Goal: Find specific page/section: Find specific page/section

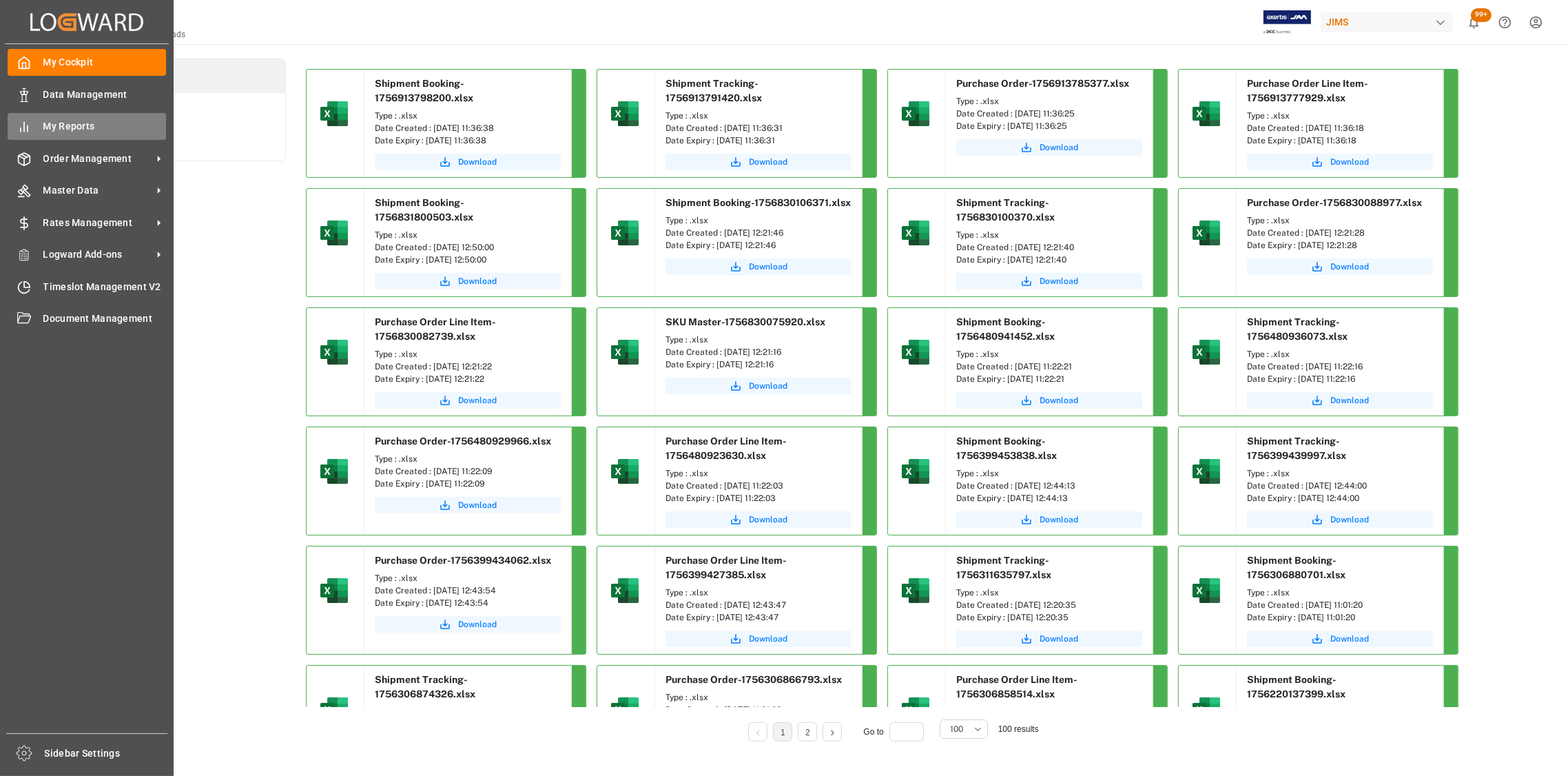
click at [50, 122] on span "My Reports" at bounding box center [105, 126] width 123 height 15
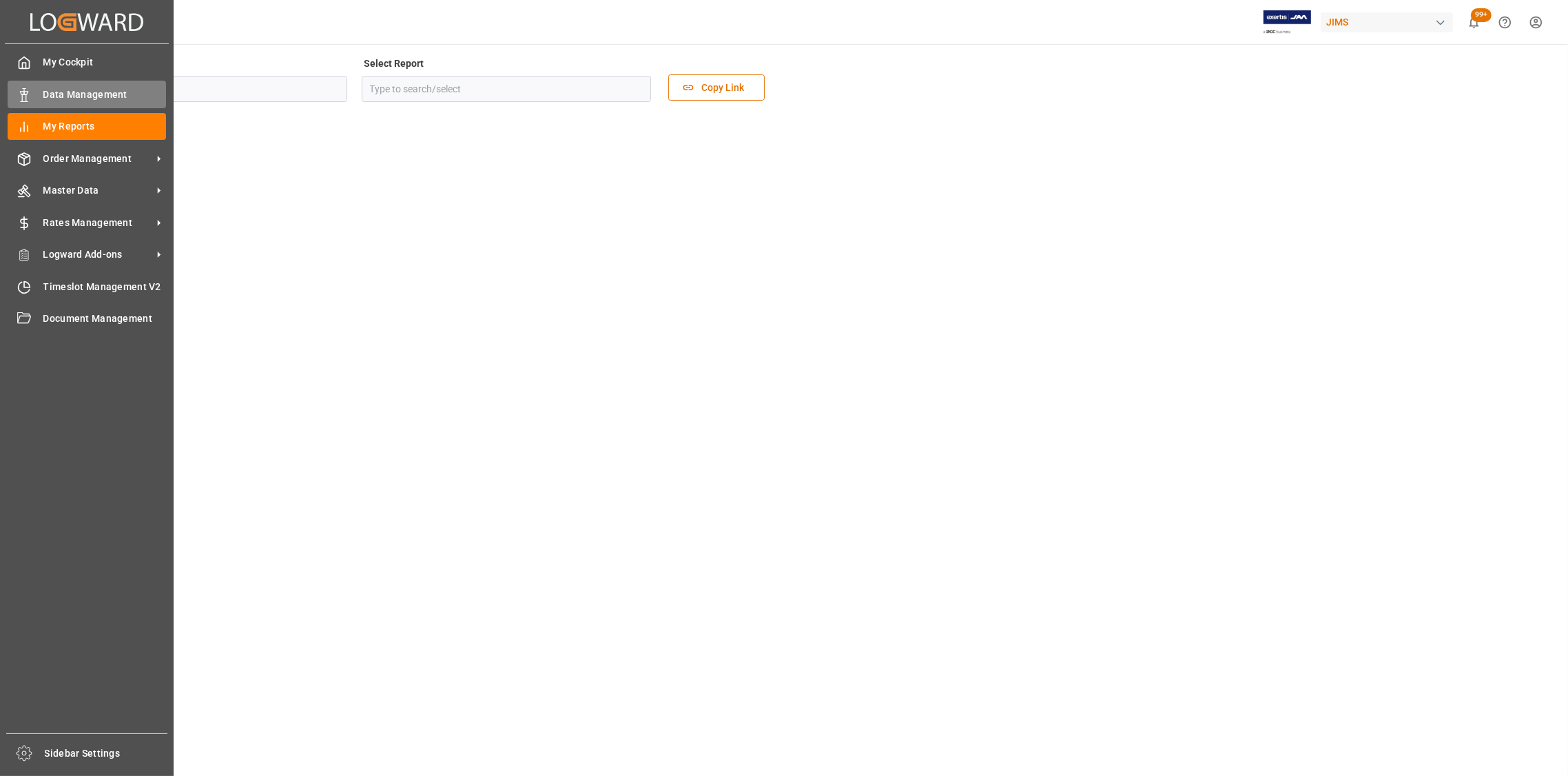
type input "Reports"
type input "[PERSON_NAME] Reports - Goods In Transit"
click at [30, 95] on icon at bounding box center [24, 95] width 14 height 14
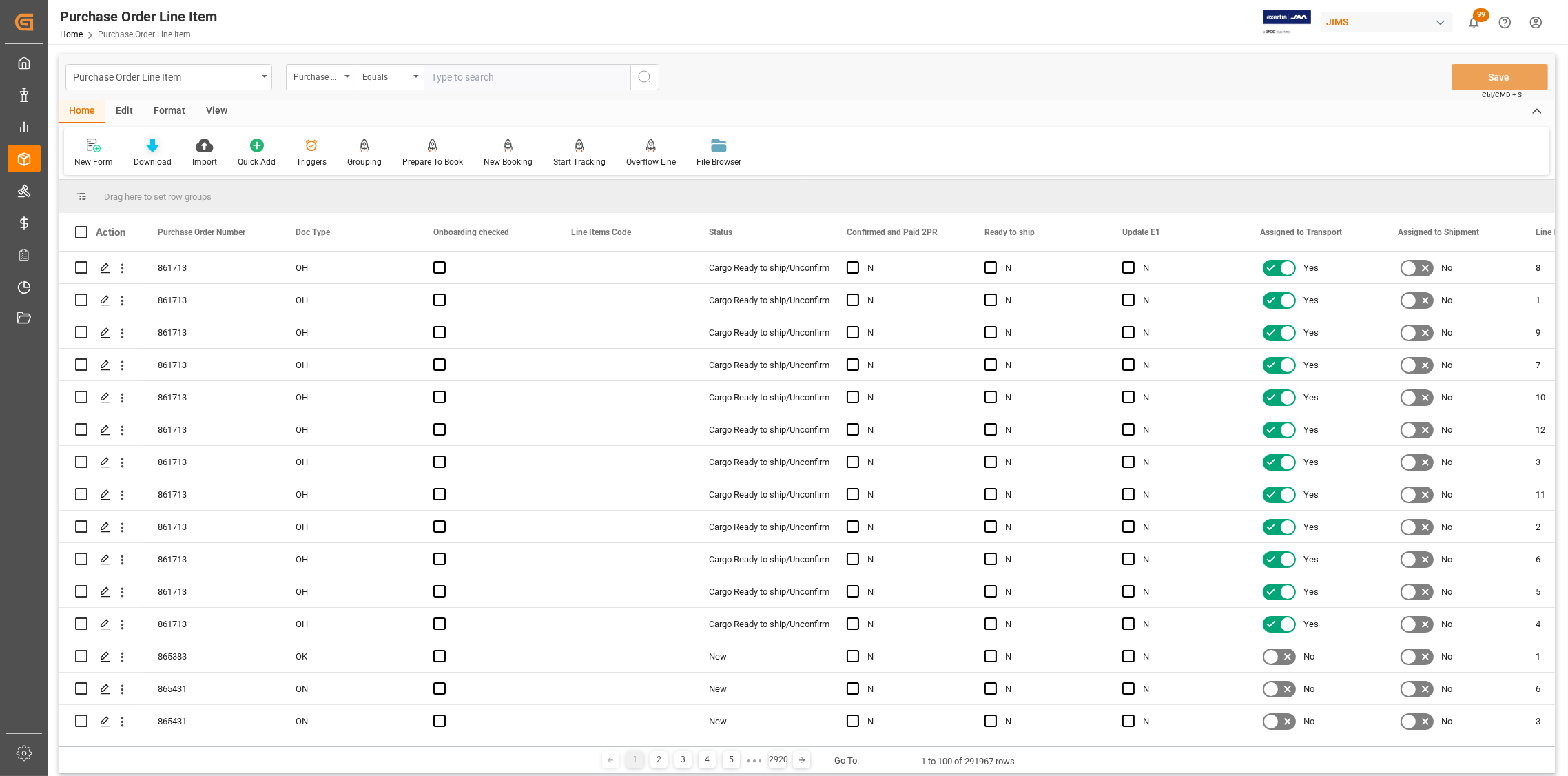
click at [146, 147] on icon at bounding box center [152, 145] width 12 height 14
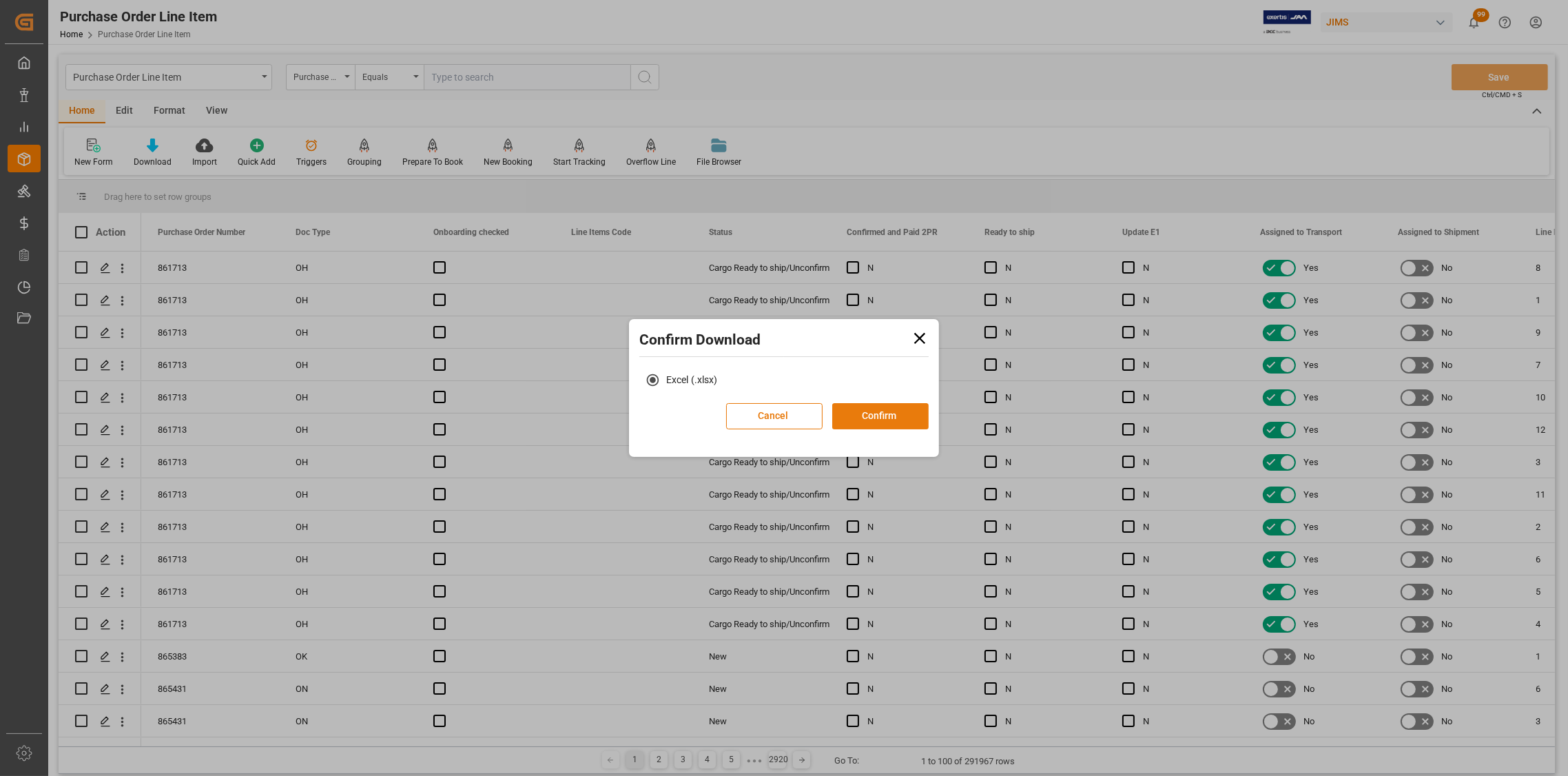
click at [886, 417] on button "Confirm" at bounding box center [880, 416] width 97 height 26
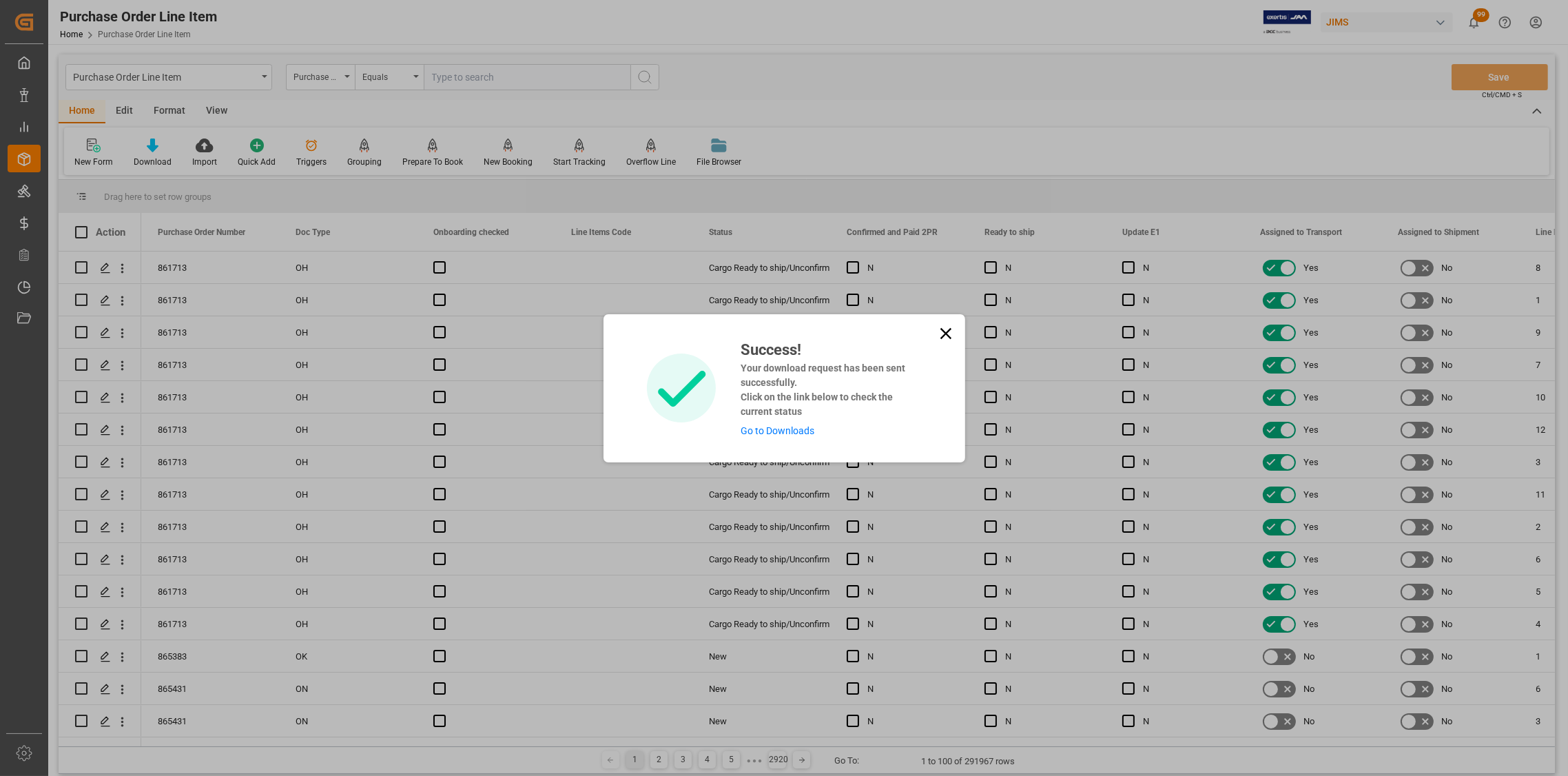
drag, startPoint x: 939, startPoint y: 329, endPoint x: 603, endPoint y: 190, distance: 363.6
click at [938, 329] on icon at bounding box center [945, 333] width 19 height 19
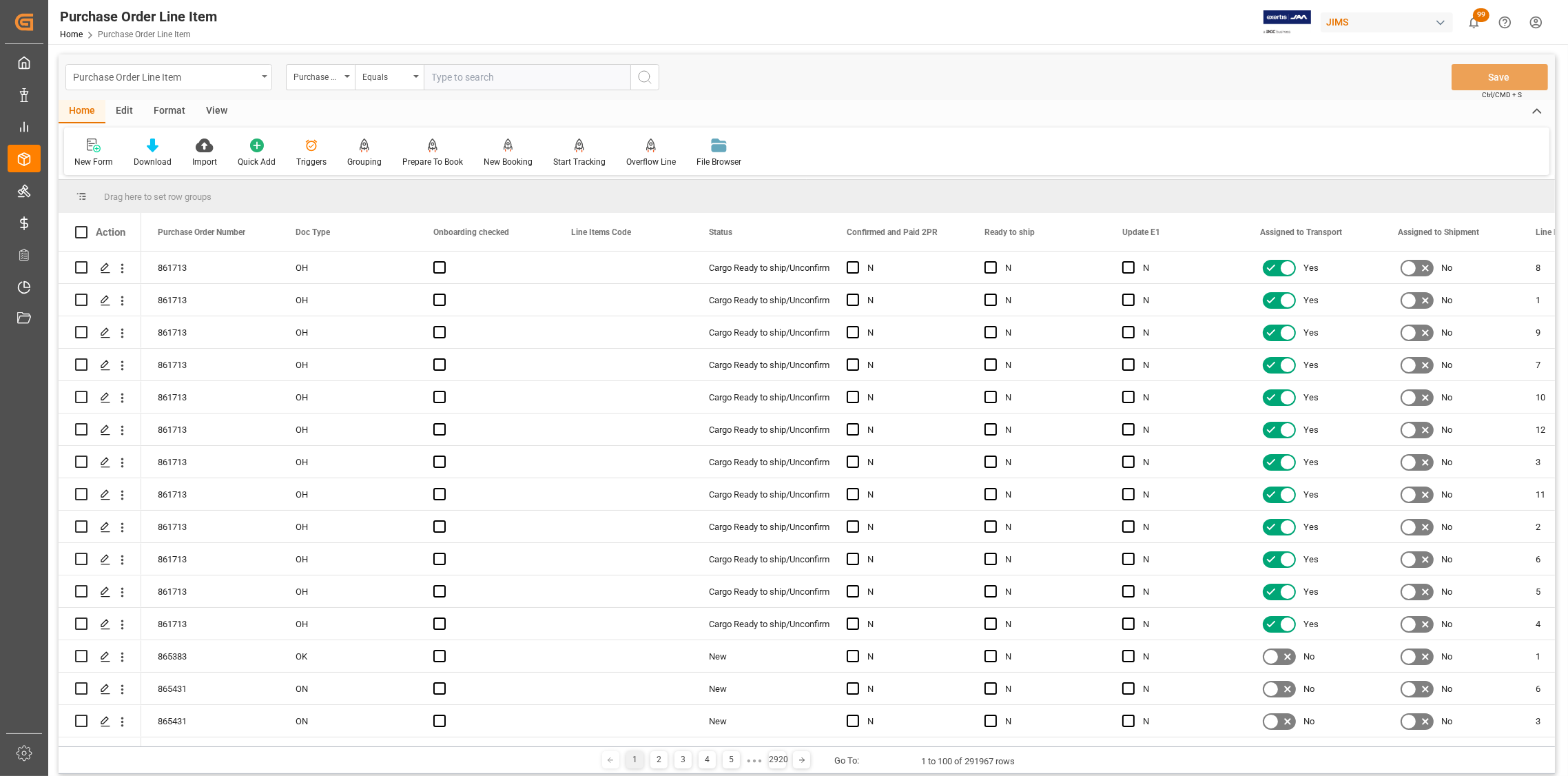
click at [263, 70] on div "Purchase Order Line Item" at bounding box center [169, 77] width 206 height 26
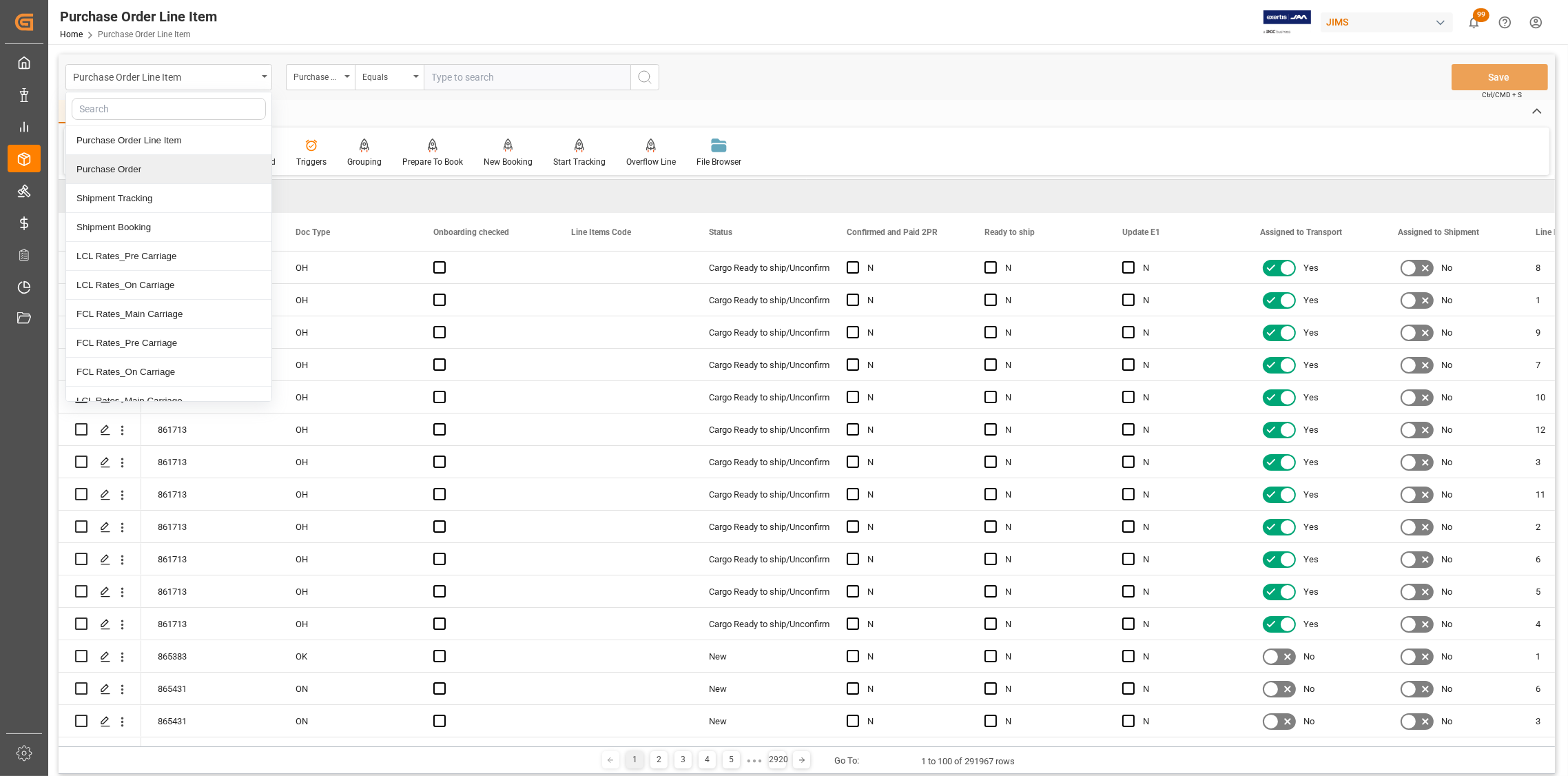
click at [167, 169] on div "Purchase Order" at bounding box center [169, 169] width 205 height 29
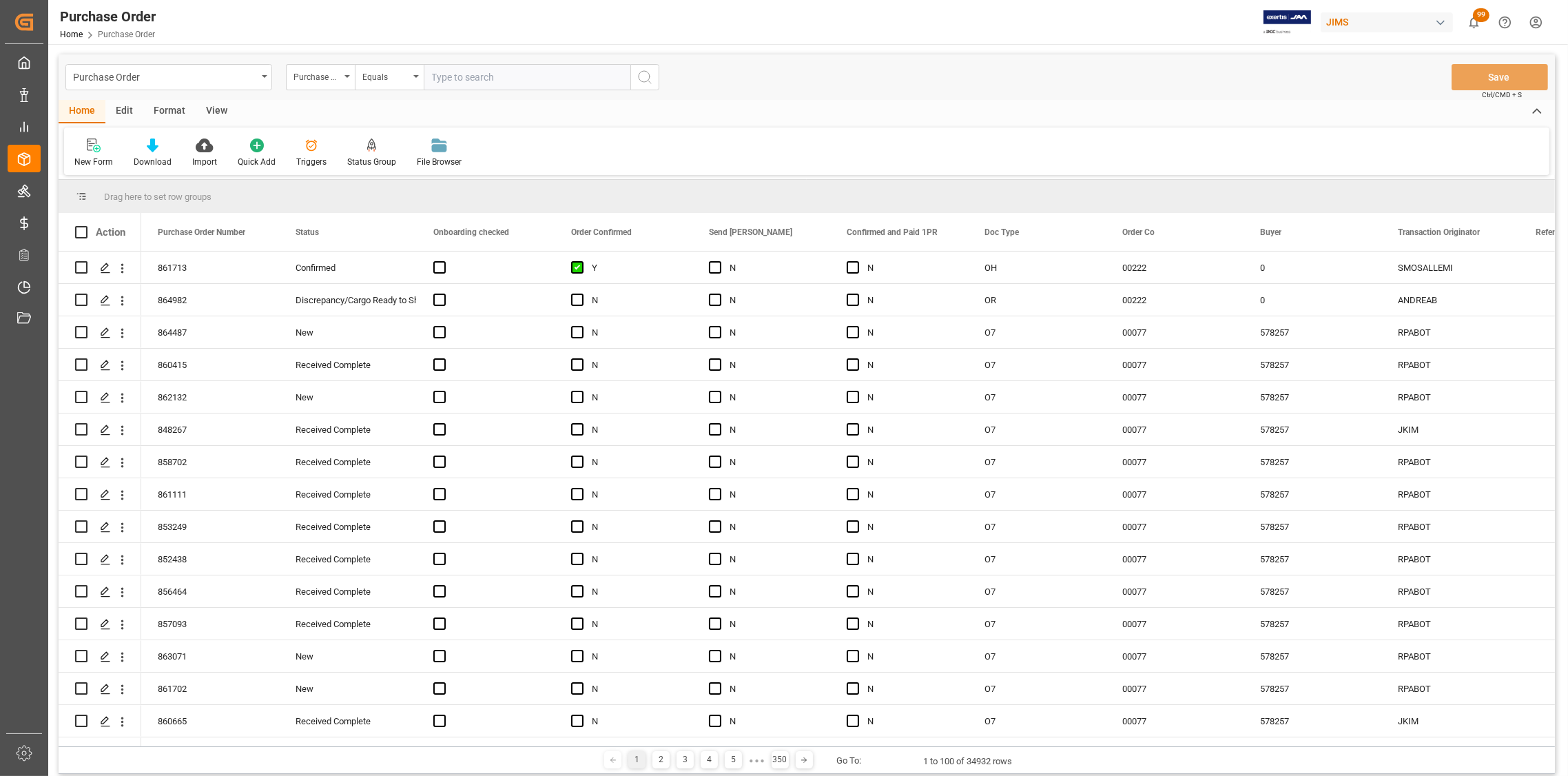
click at [149, 149] on icon at bounding box center [152, 145] width 12 height 14
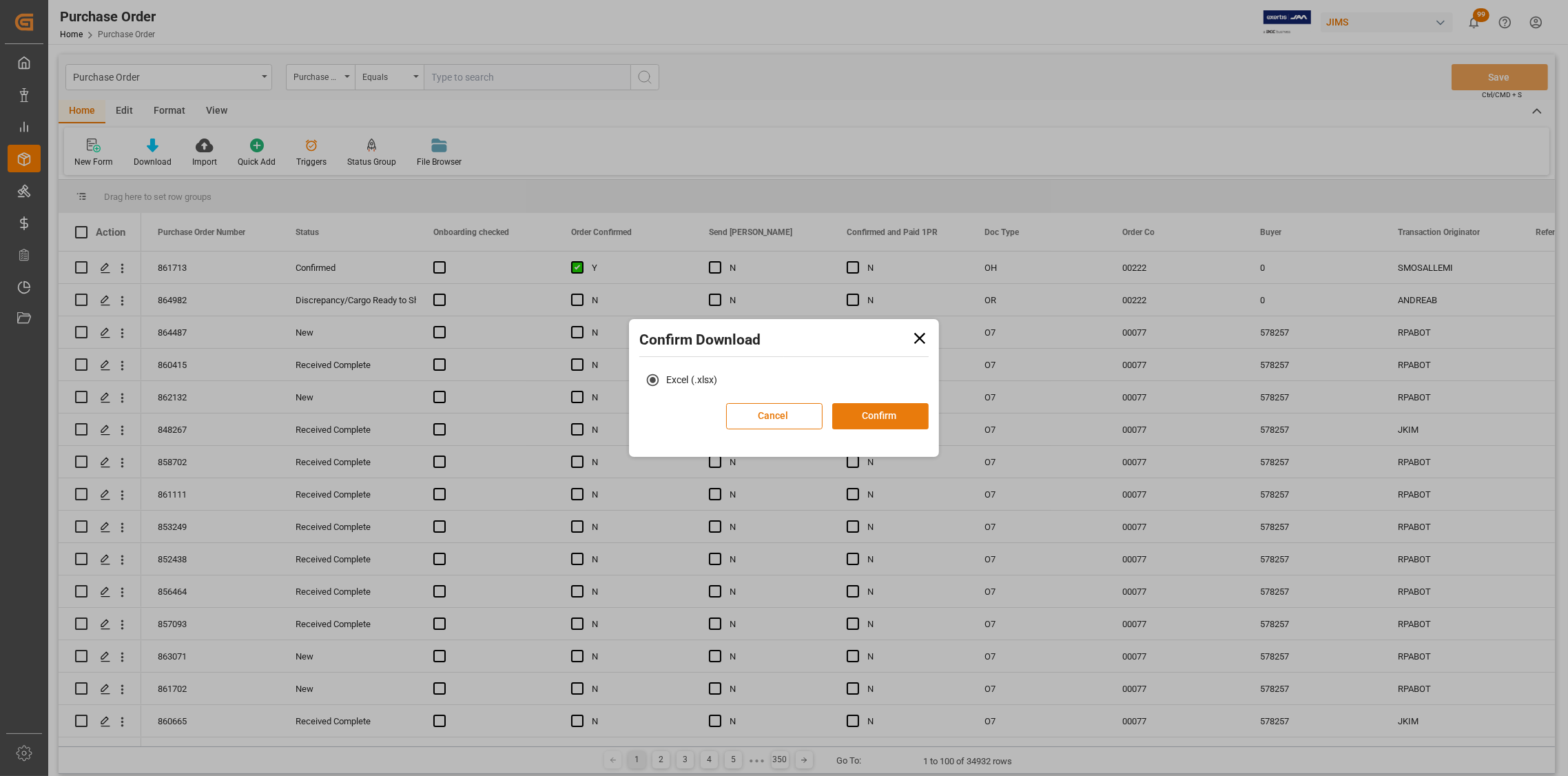
click at [902, 426] on button "Confirm" at bounding box center [880, 416] width 97 height 26
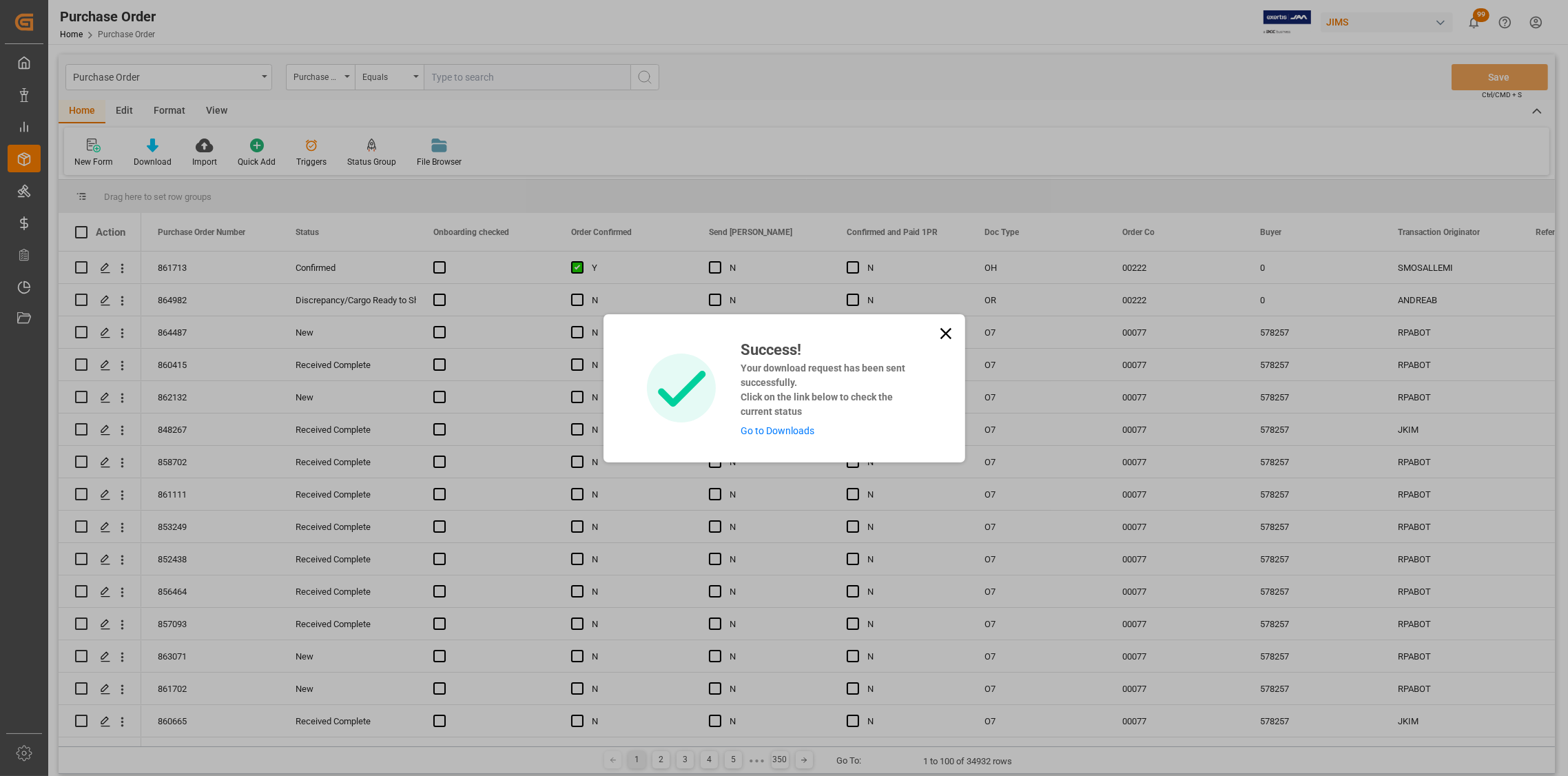
click at [943, 336] on icon at bounding box center [945, 333] width 19 height 19
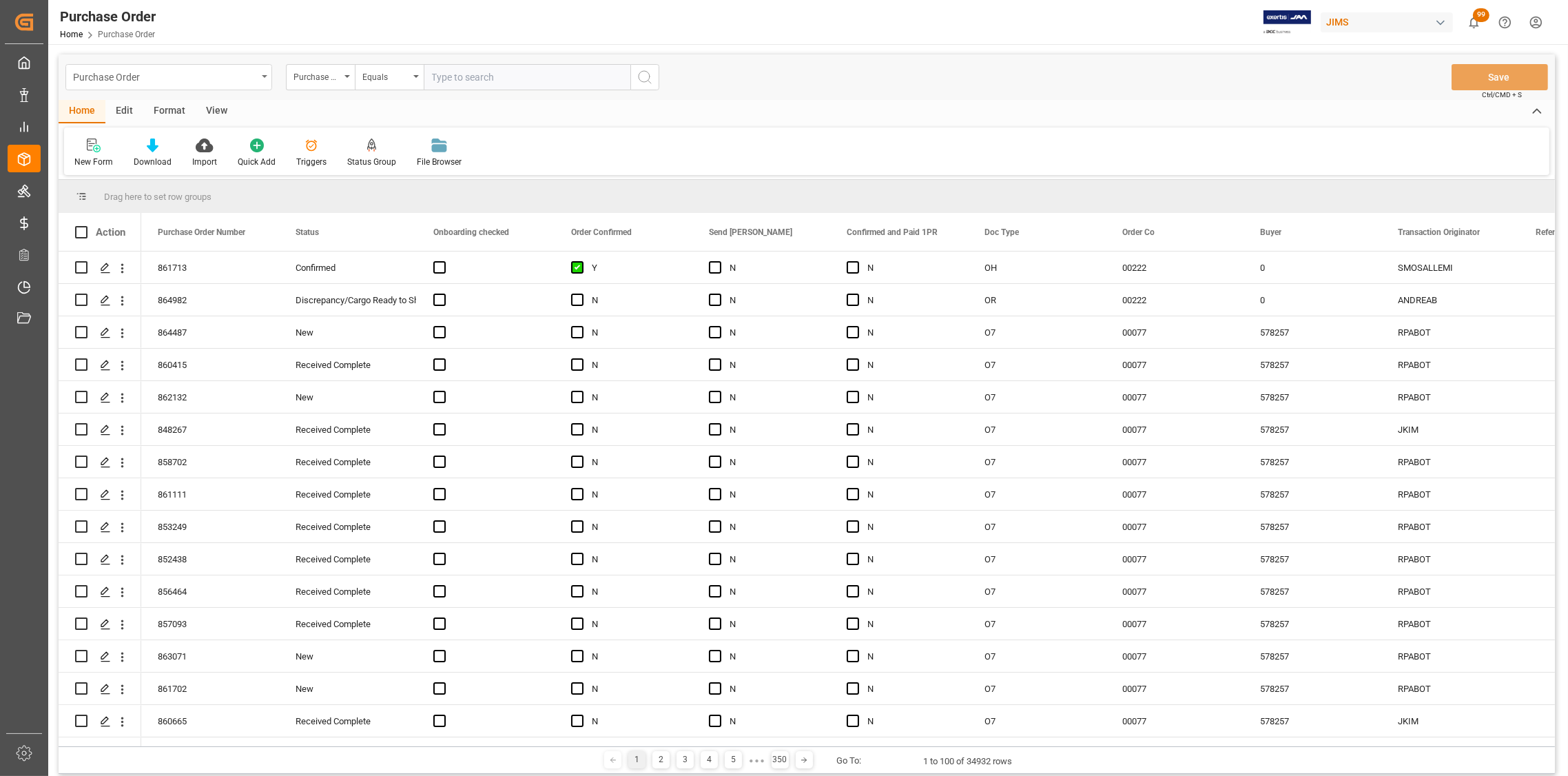
click at [265, 71] on div "Purchase Order" at bounding box center [169, 77] width 206 height 26
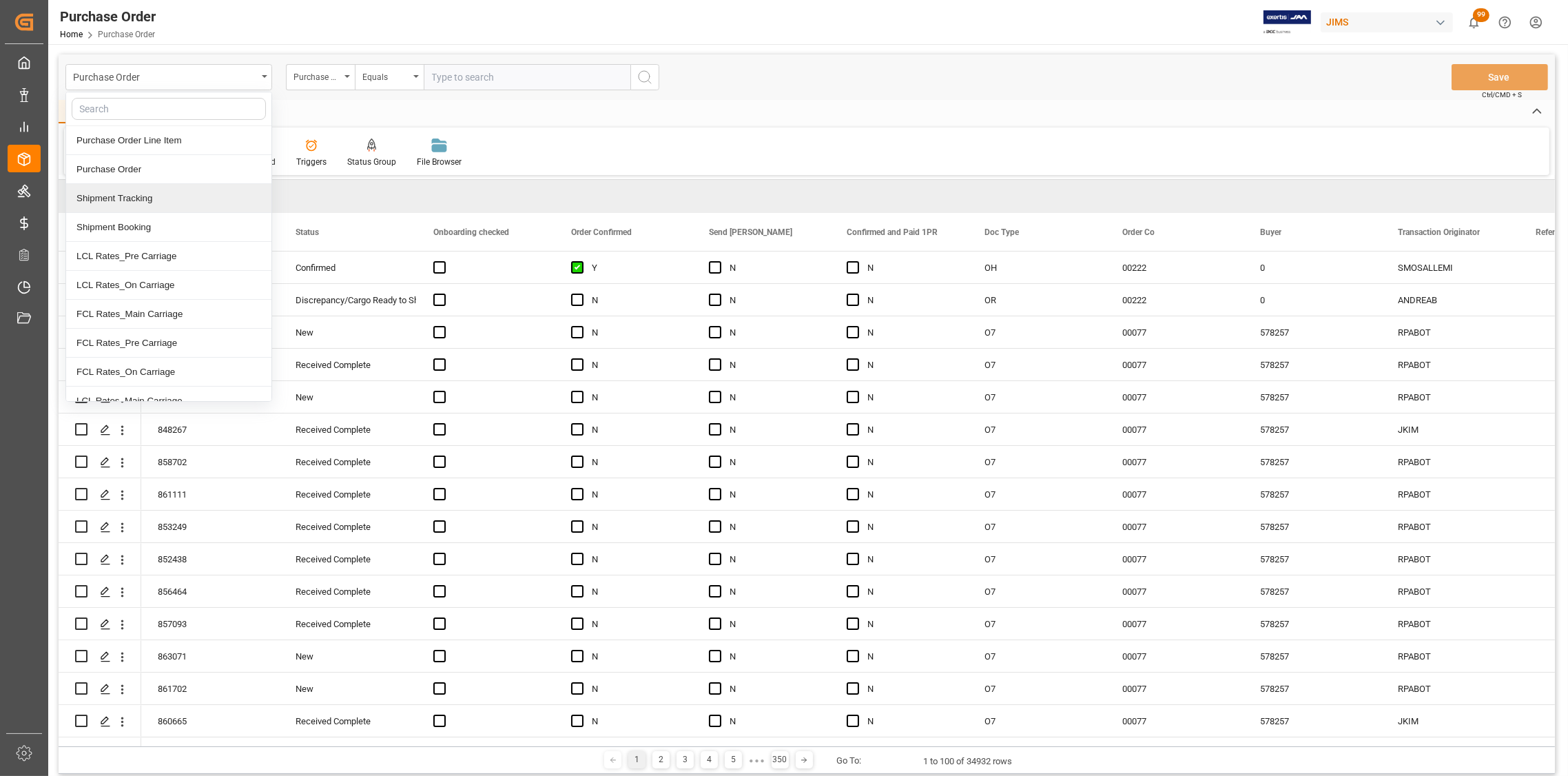
click at [165, 206] on div "Shipment Tracking" at bounding box center [169, 198] width 205 height 29
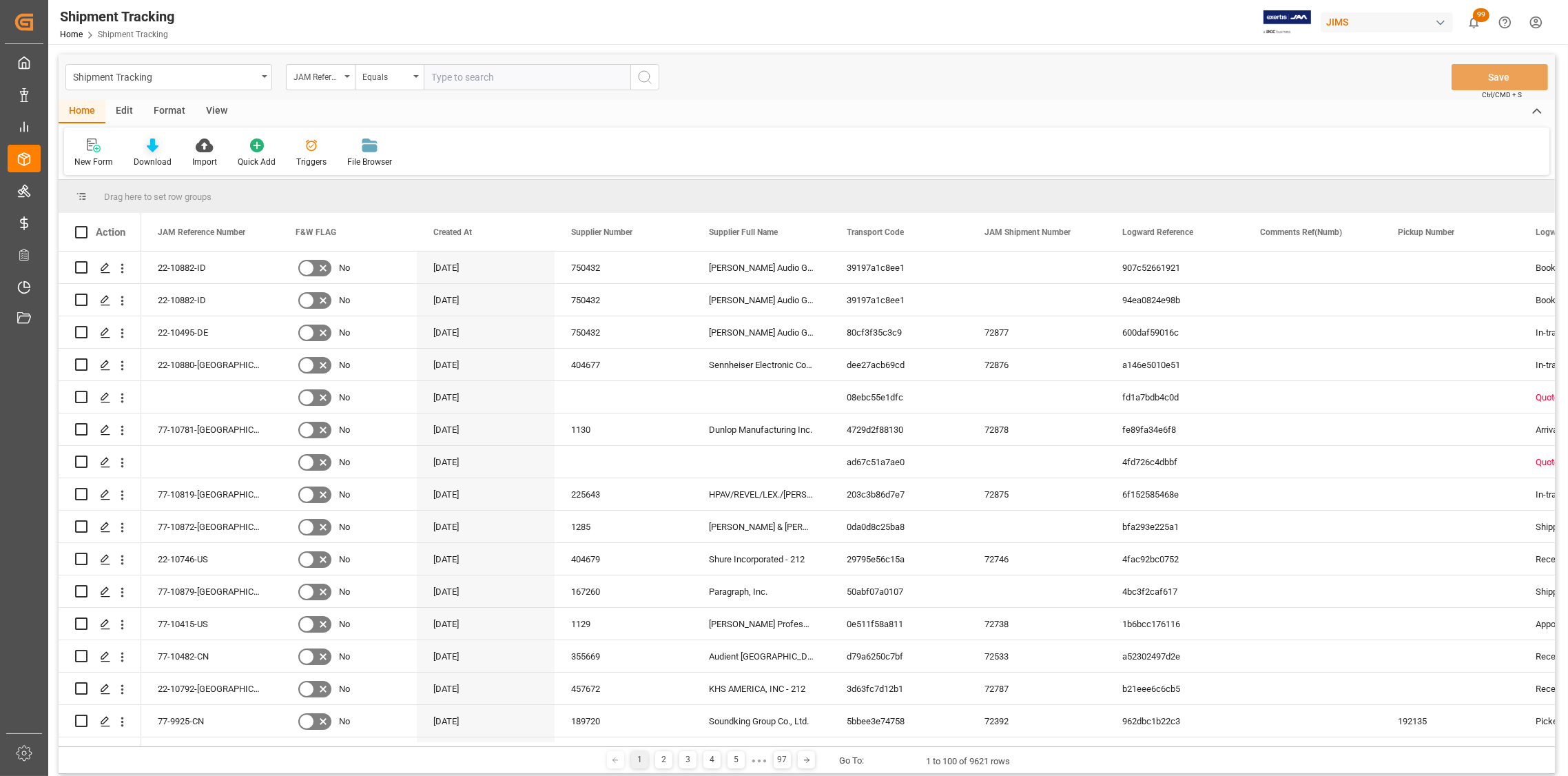
click at [151, 145] on icon at bounding box center [152, 145] width 12 height 14
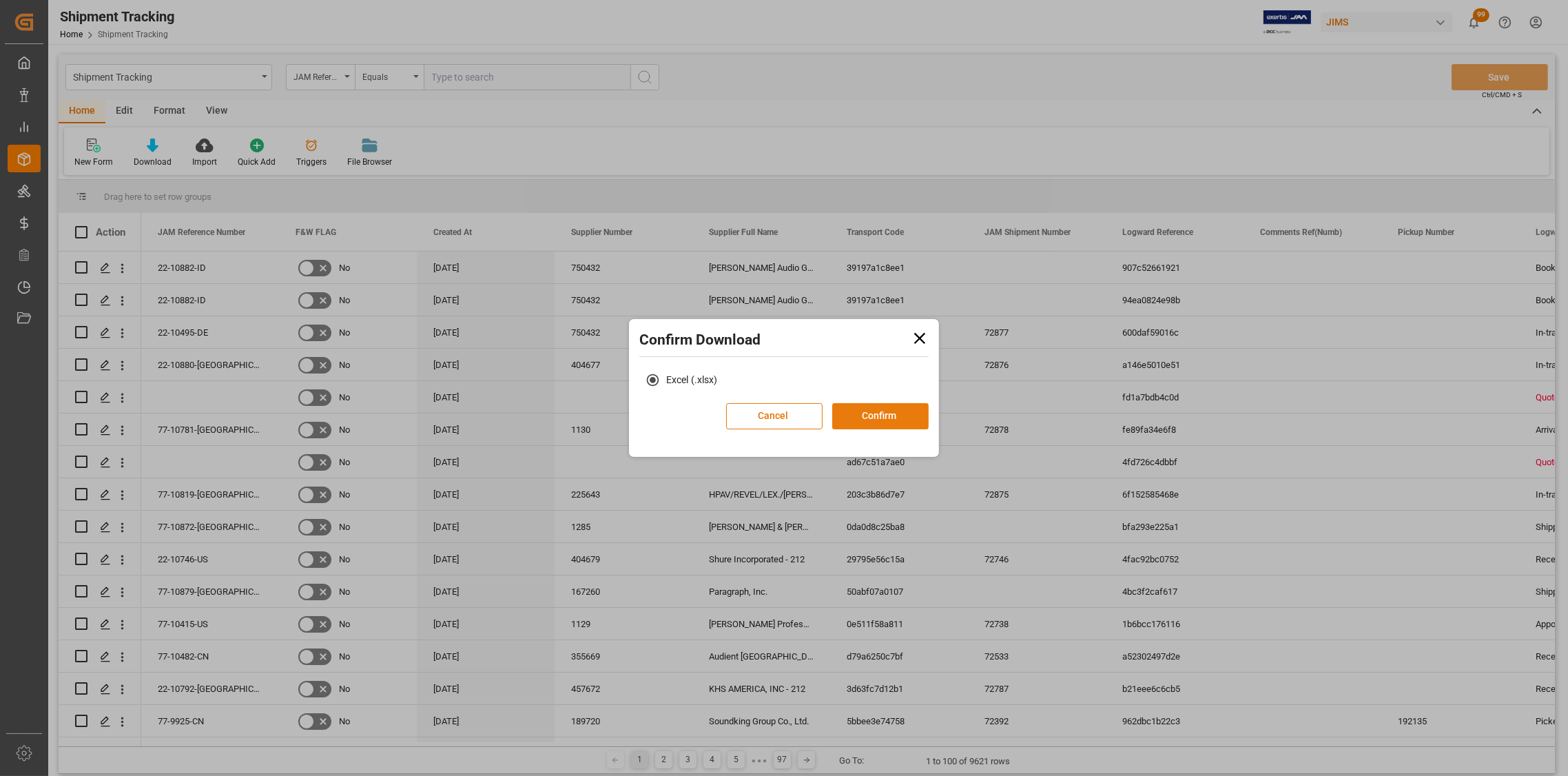
click at [856, 416] on button "Confirm" at bounding box center [880, 416] width 97 height 26
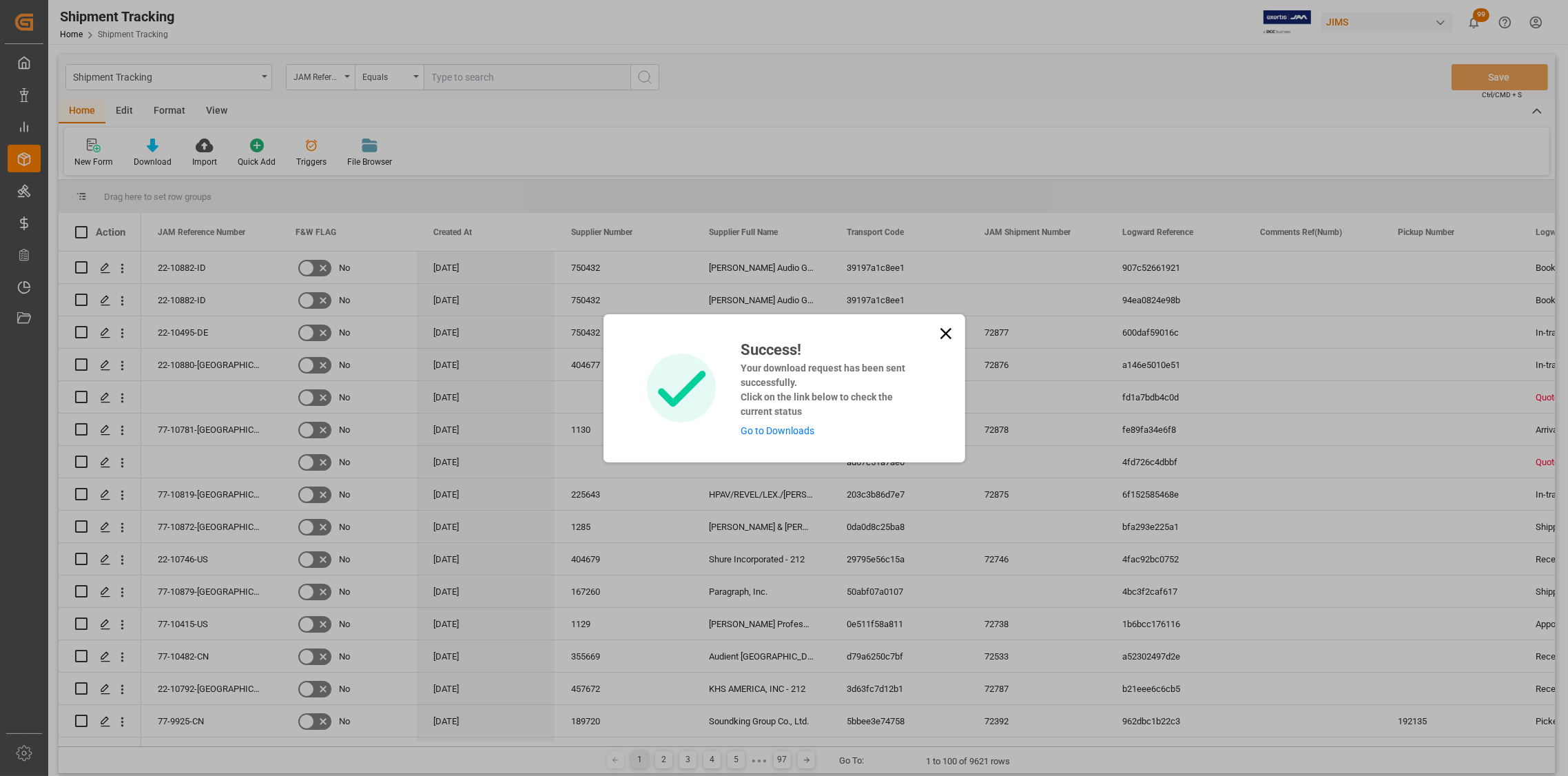
click at [945, 329] on icon at bounding box center [945, 333] width 19 height 19
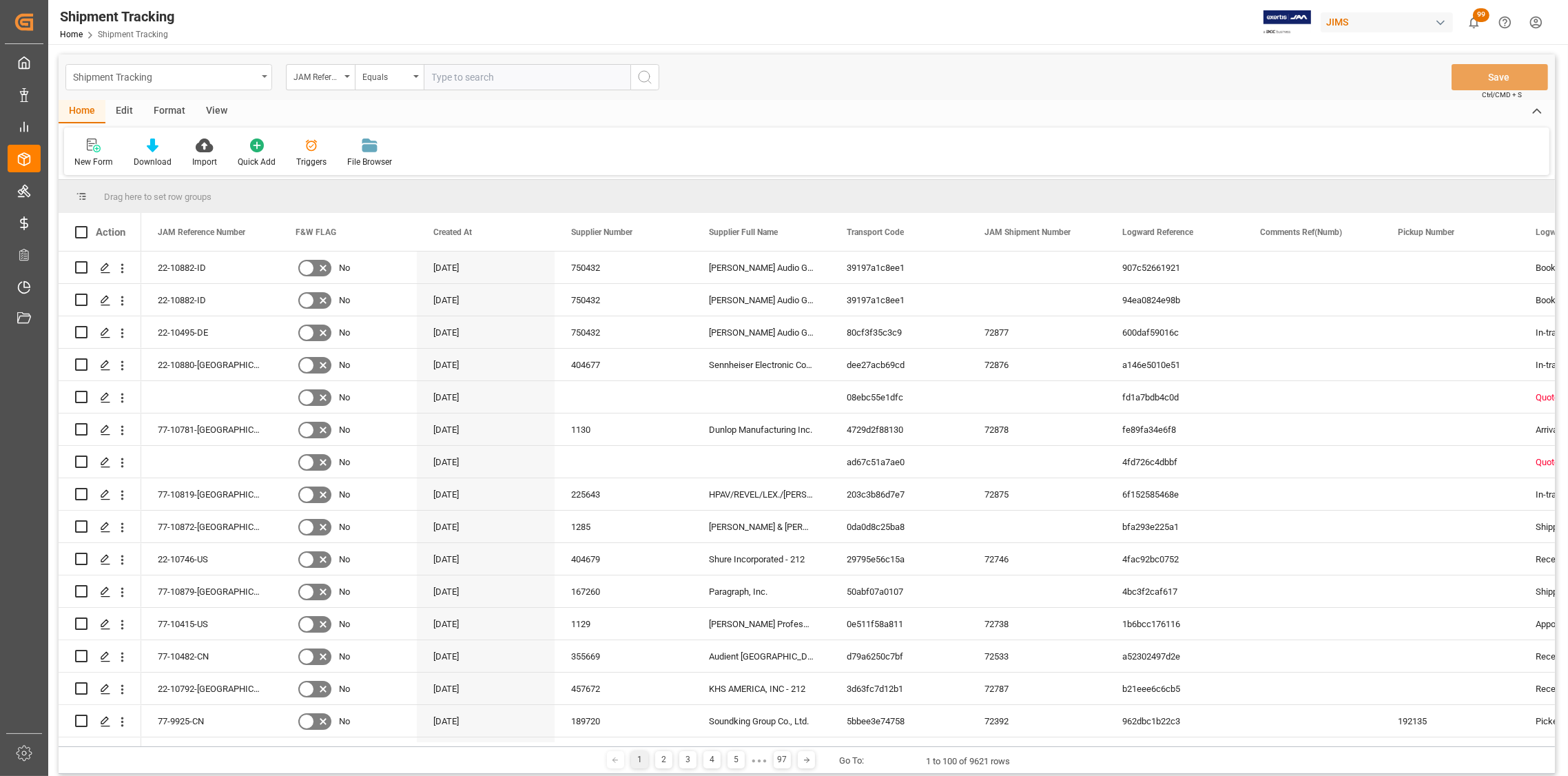
click at [263, 75] on icon "open menu" at bounding box center [264, 76] width 6 height 3
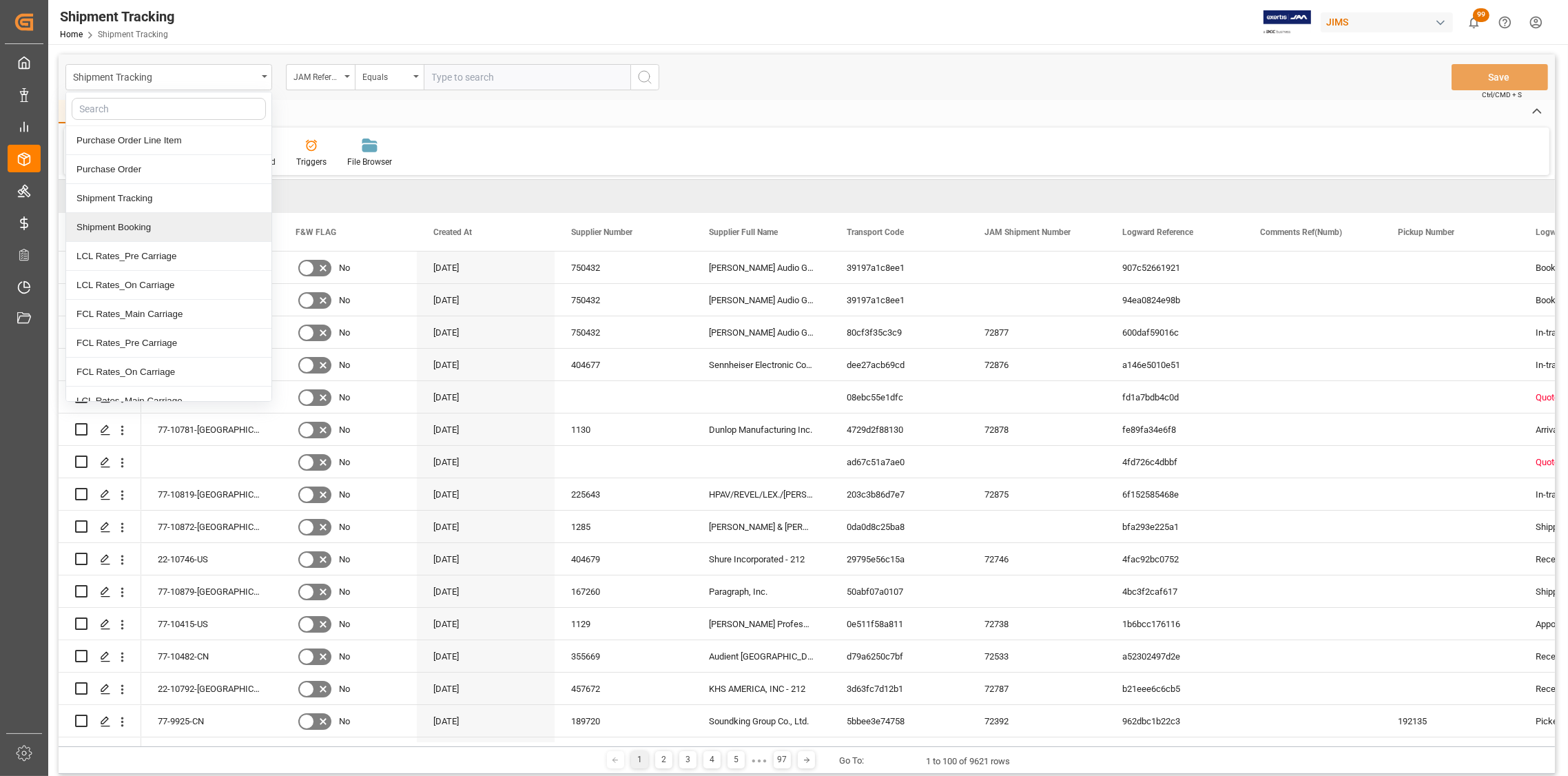
click at [146, 230] on div "Shipment Booking" at bounding box center [169, 227] width 205 height 29
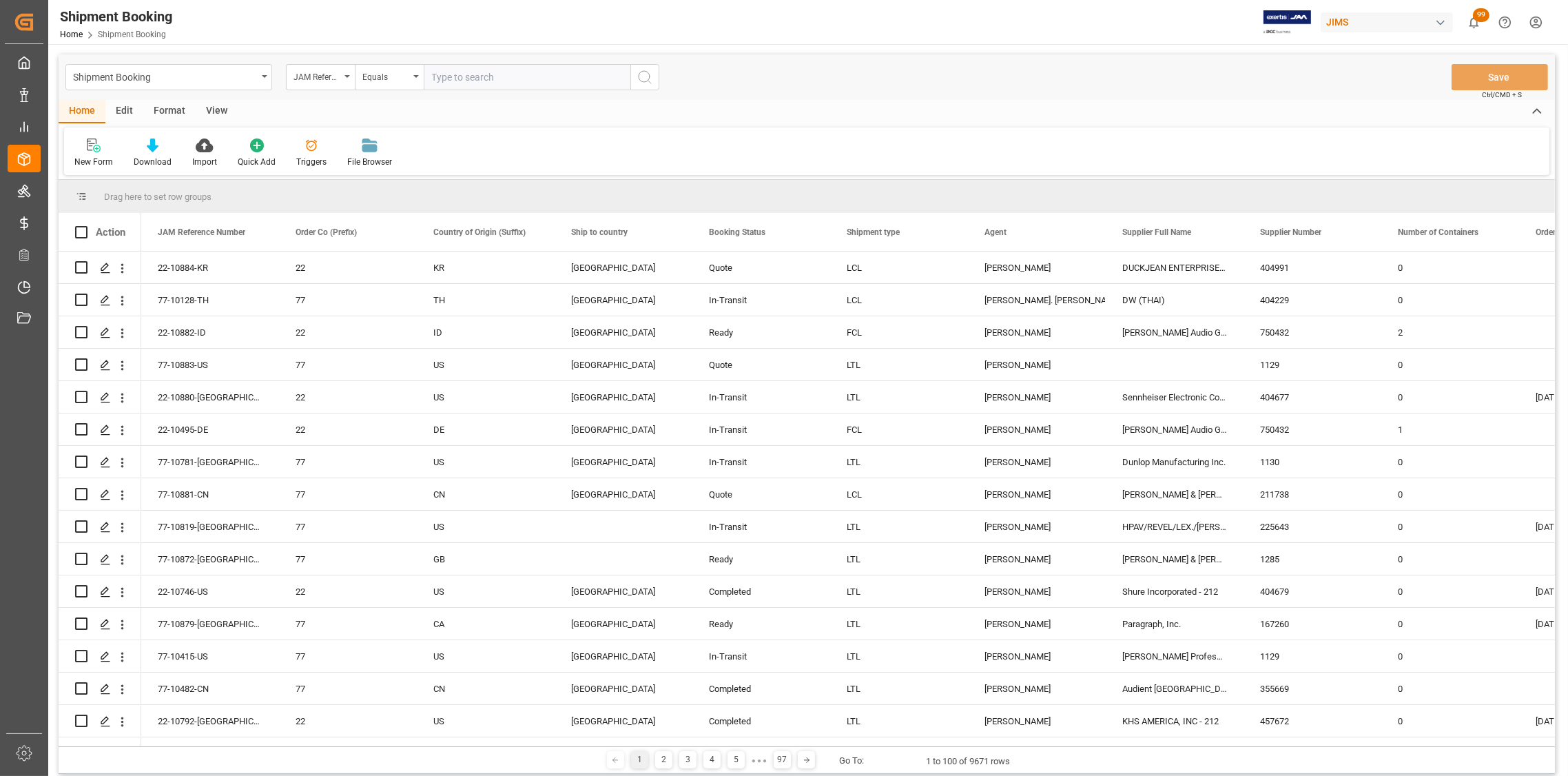
click at [151, 148] on icon at bounding box center [152, 145] width 12 height 14
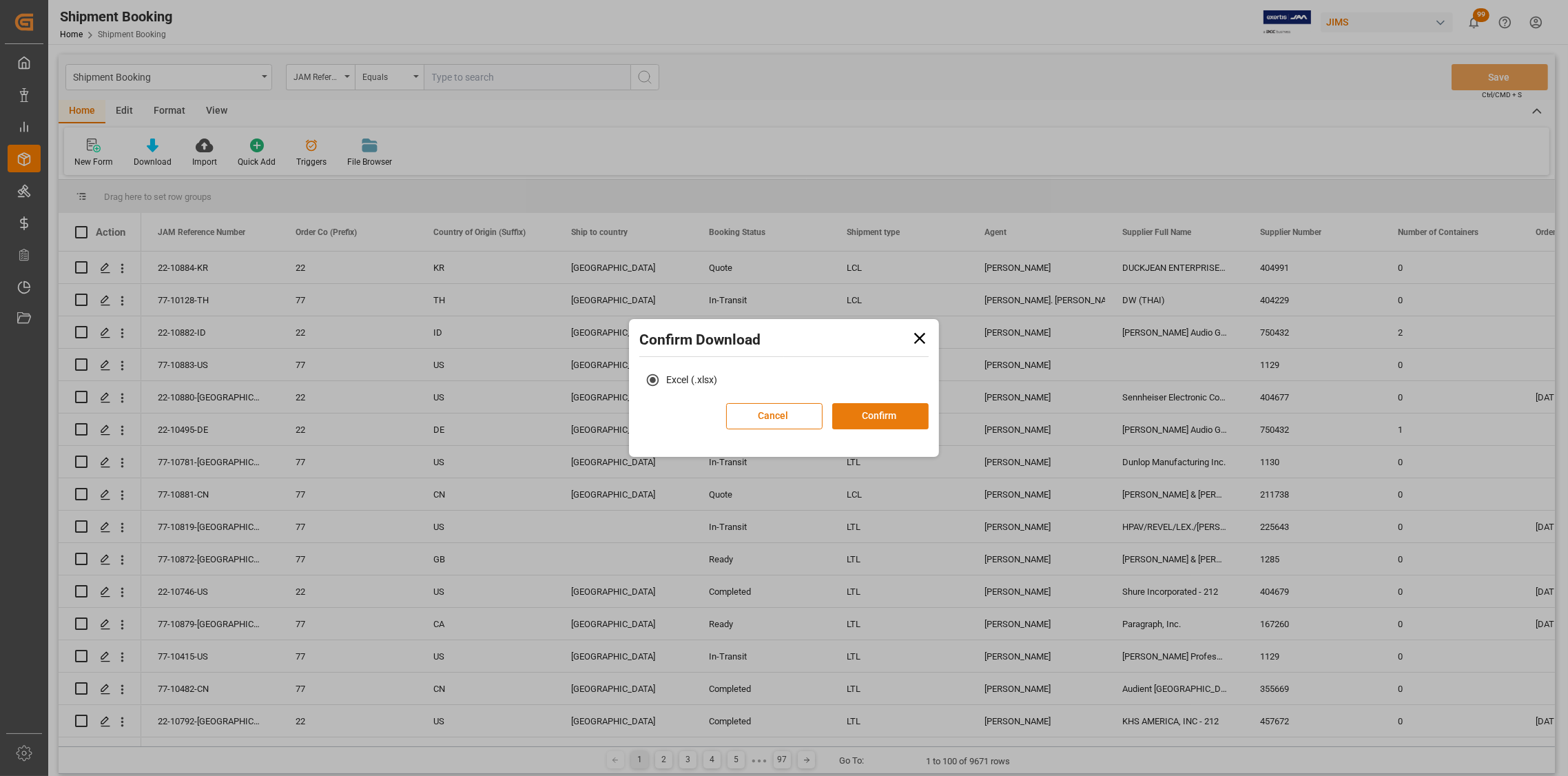
click at [907, 409] on button "Confirm" at bounding box center [880, 416] width 97 height 26
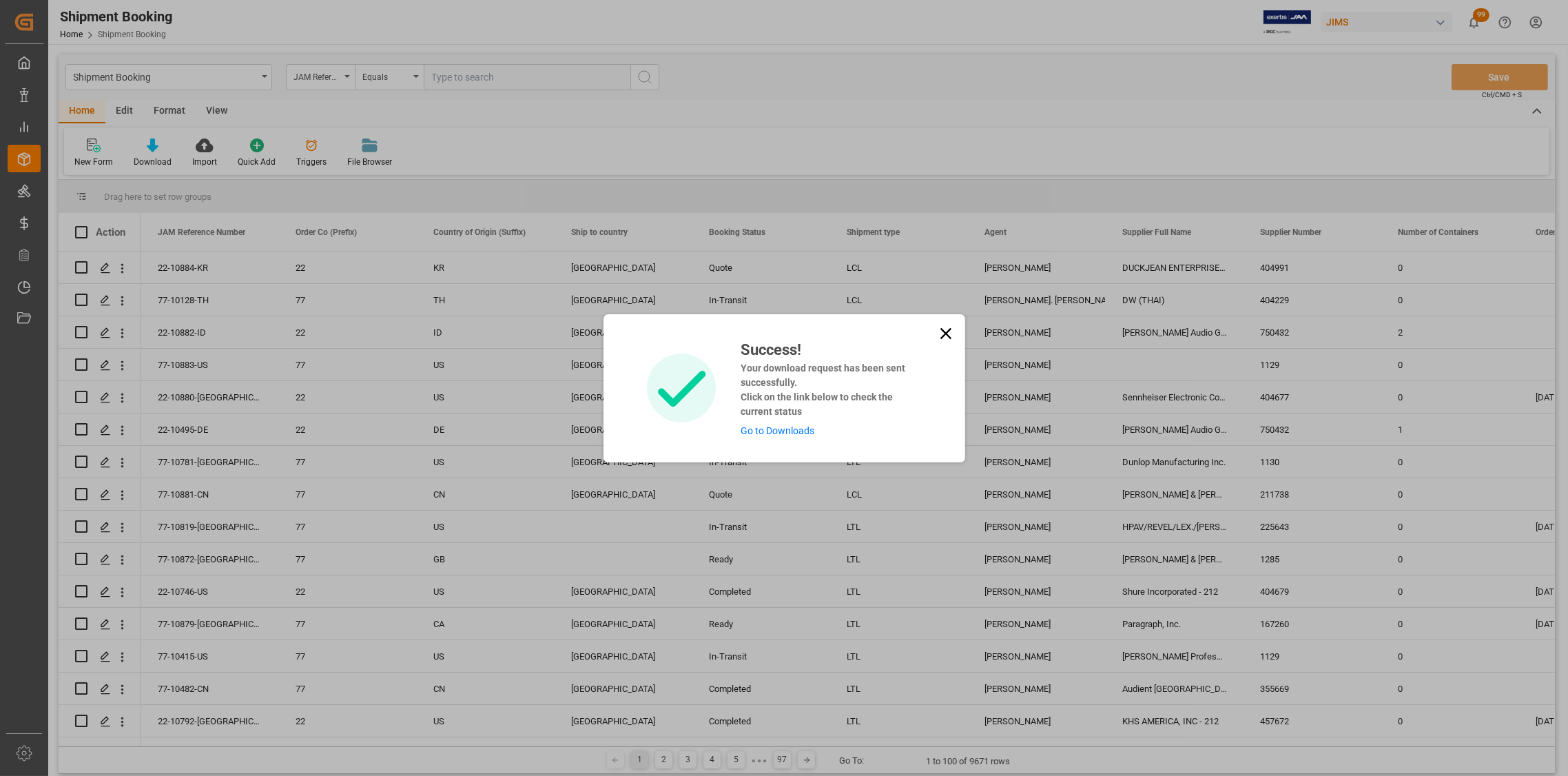
click at [803, 429] on link "Go to Downloads" at bounding box center [778, 430] width 74 height 11
